Goal: Information Seeking & Learning: Find specific fact

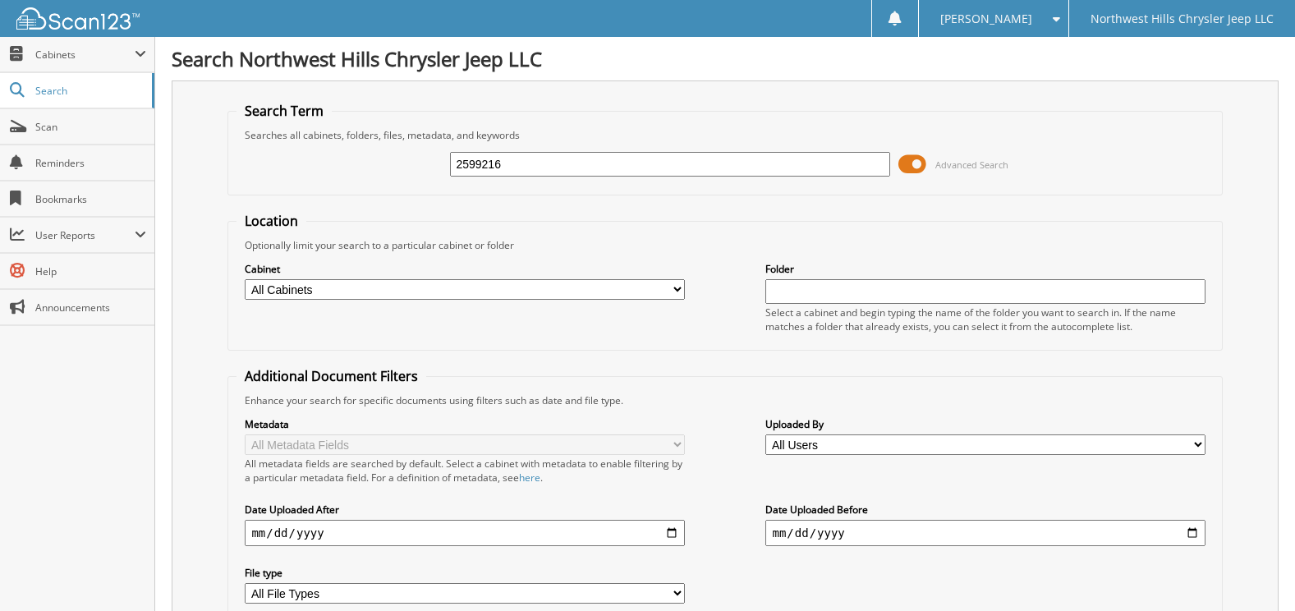
type input "2599216"
drag, startPoint x: 521, startPoint y: 167, endPoint x: 8, endPoint y: 161, distance: 512.5
click at [8, 161] on body "JUSTINE L. Settings Logout Northwest Hills Chrysler Jeep LLC Close Cabinets My …" at bounding box center [647, 401] width 1295 height 802
type input "TOWBIN DODGE RAM"
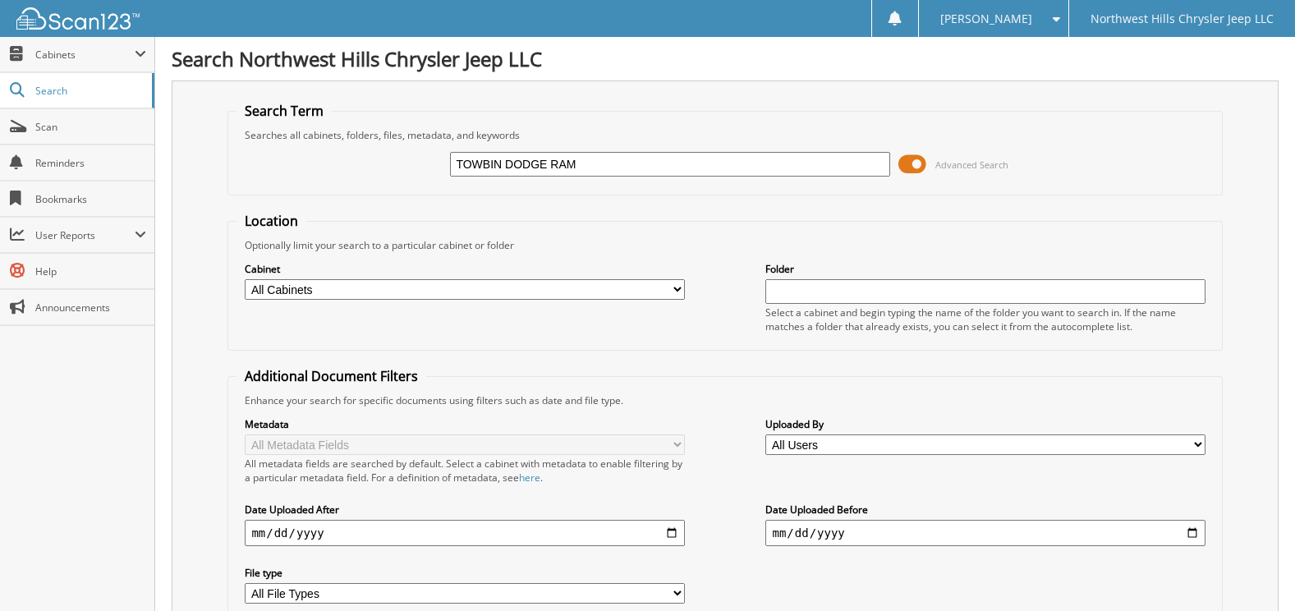
drag, startPoint x: 605, startPoint y: 173, endPoint x: 342, endPoint y: 149, distance: 264.8
click at [354, 149] on div "TOWBIN DODGE RAM Advanced Search" at bounding box center [725, 164] width 977 height 44
type input "99416"
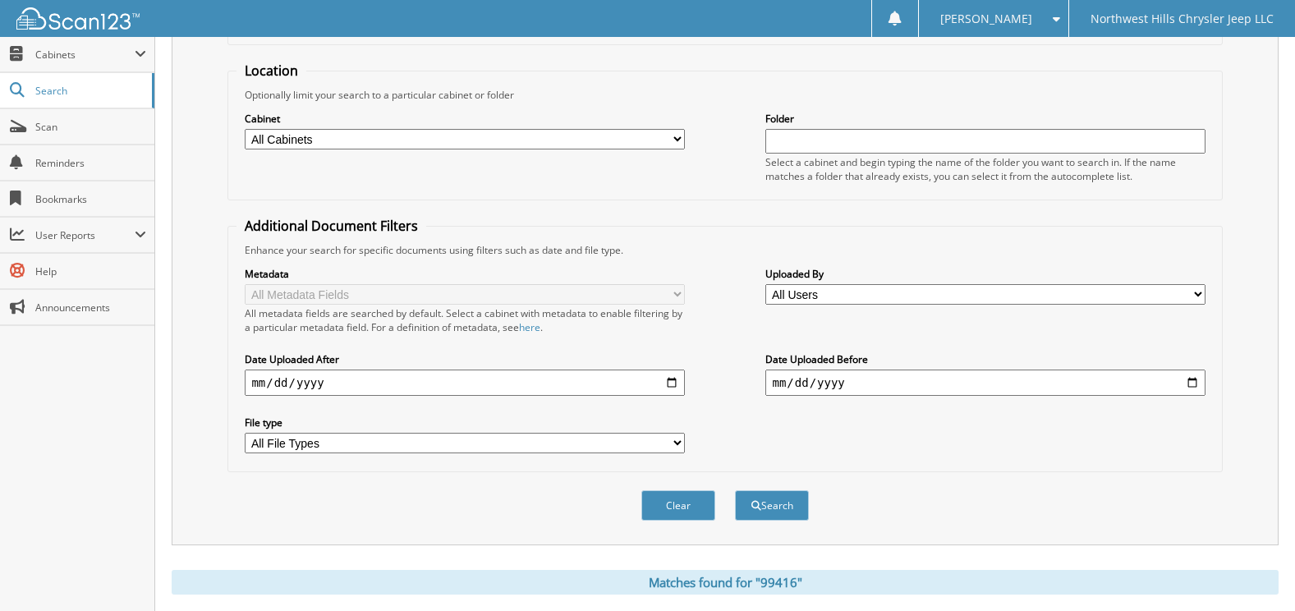
scroll to position [307, 0]
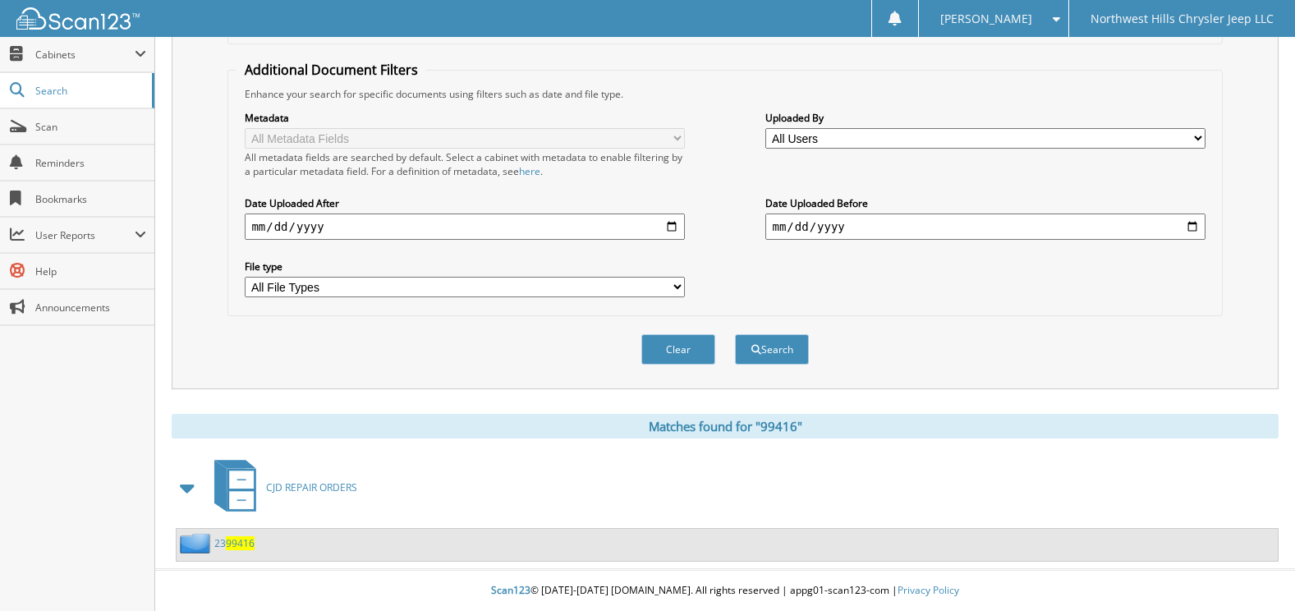
click at [237, 545] on span "99416" at bounding box center [240, 543] width 29 height 14
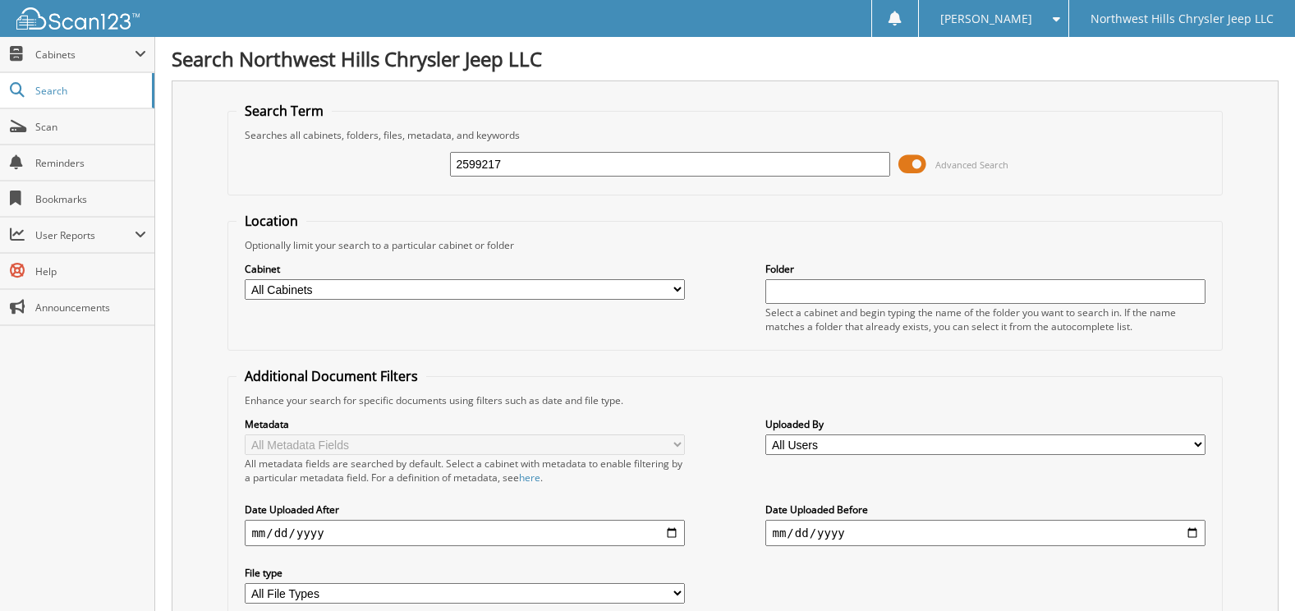
type input "2599217"
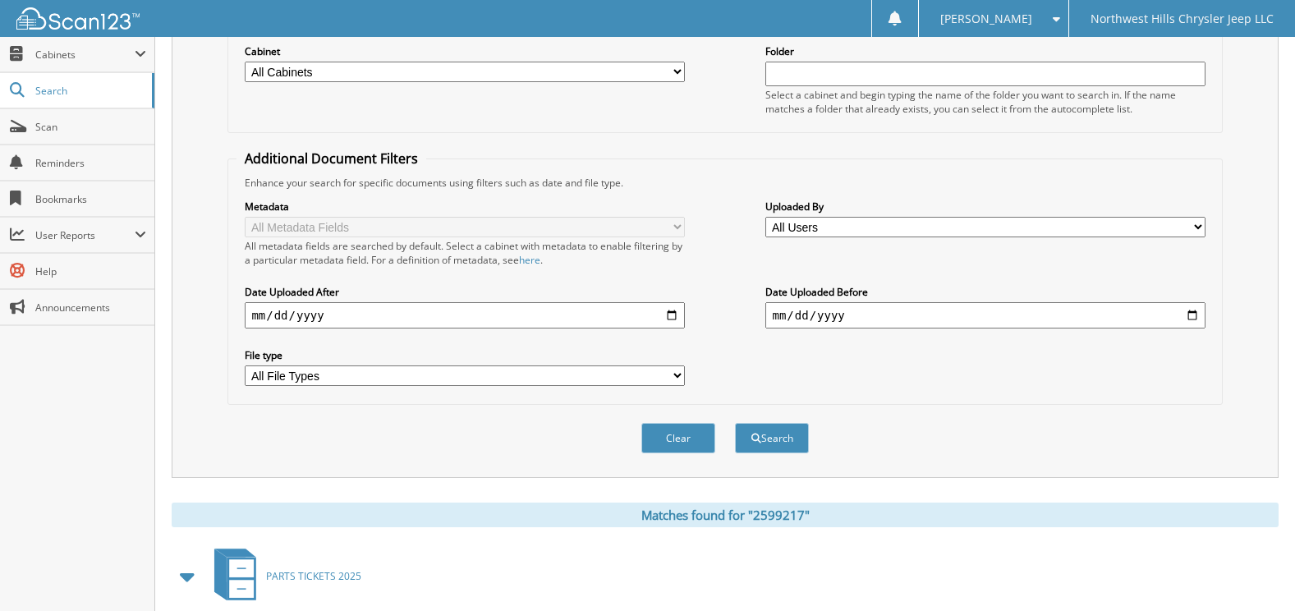
scroll to position [307, 0]
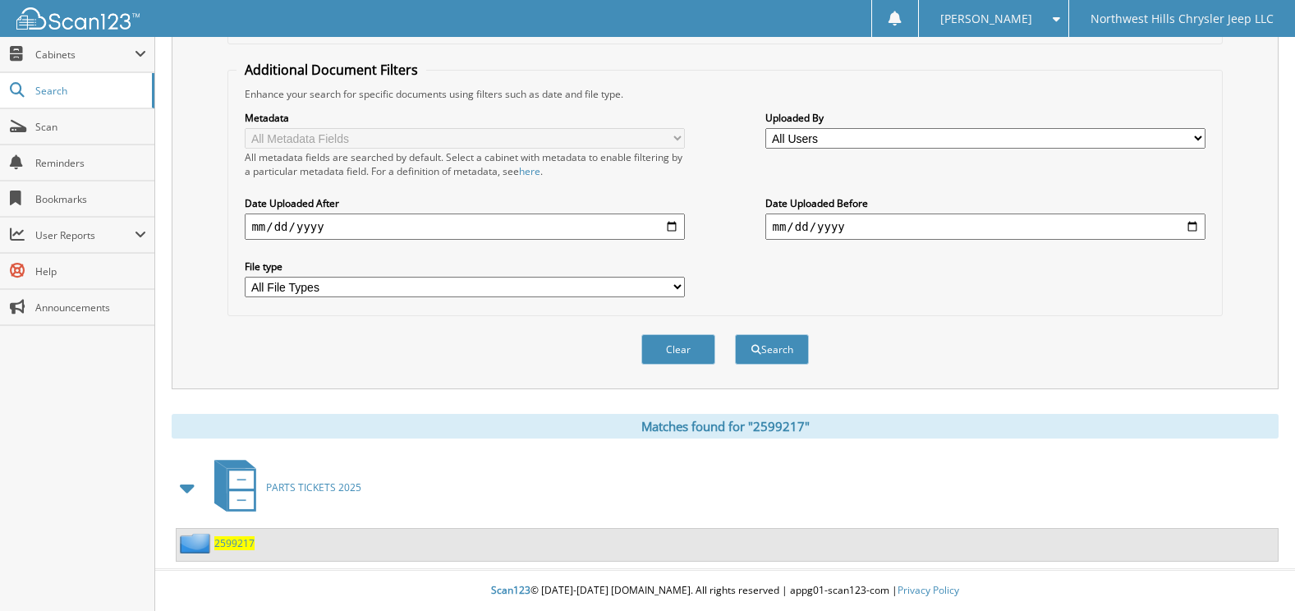
click at [233, 547] on span "2599217" at bounding box center [234, 543] width 40 height 14
